Goal: Find specific page/section: Find specific page/section

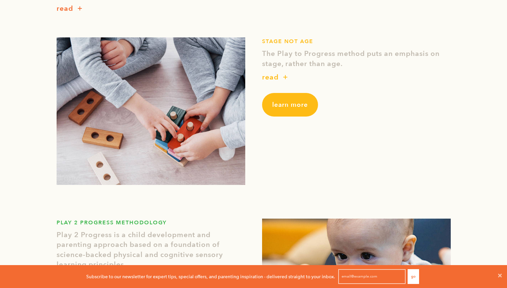
scroll to position [503, 0]
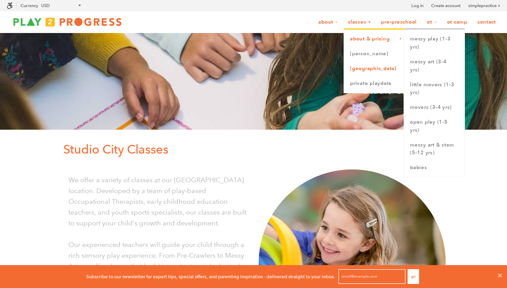
click at [352, 69] on link "[GEOGRAPHIC_DATA]" at bounding box center [374, 68] width 60 height 15
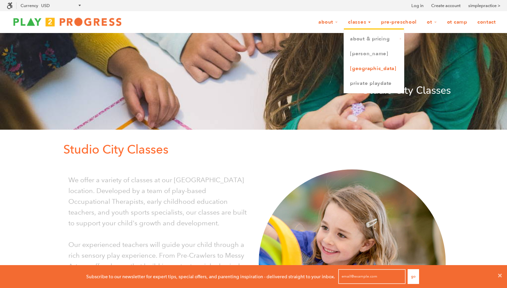
click at [357, 67] on link "[GEOGRAPHIC_DATA]" at bounding box center [374, 68] width 60 height 15
click at [349, 69] on link "[GEOGRAPHIC_DATA]" at bounding box center [374, 68] width 60 height 15
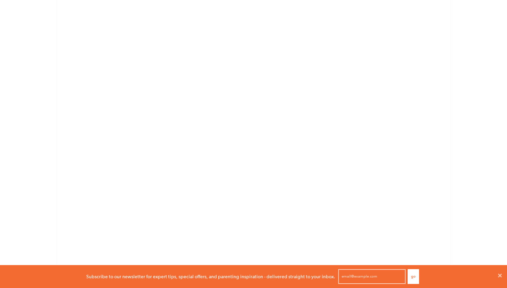
scroll to position [1156, 0]
